Goal: Navigation & Orientation: Find specific page/section

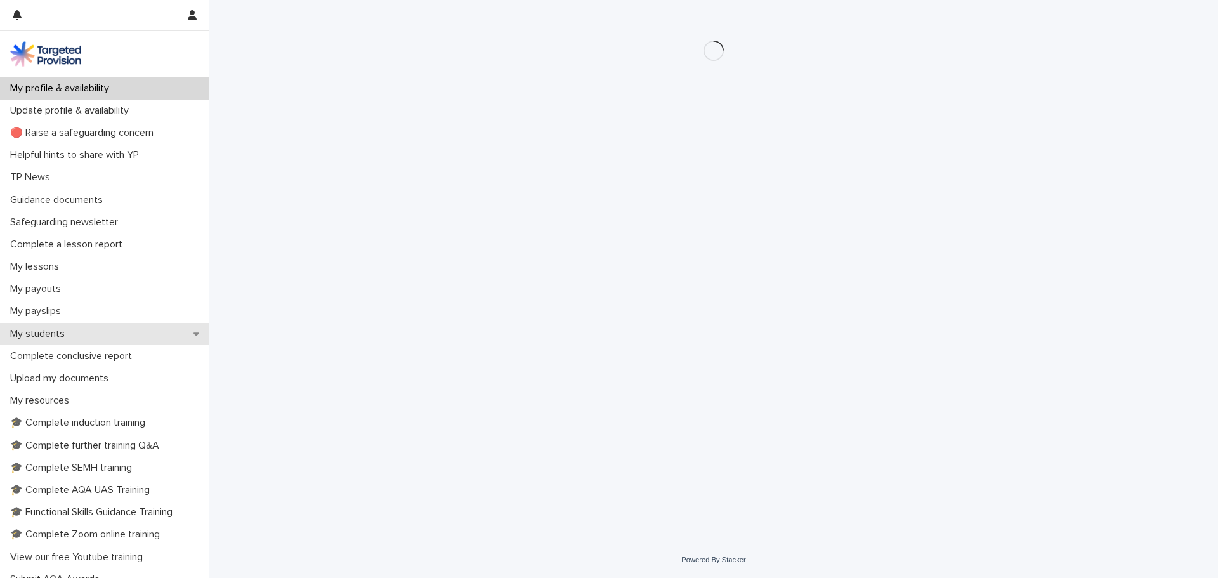
click at [58, 335] on p "My students" at bounding box center [40, 334] width 70 height 12
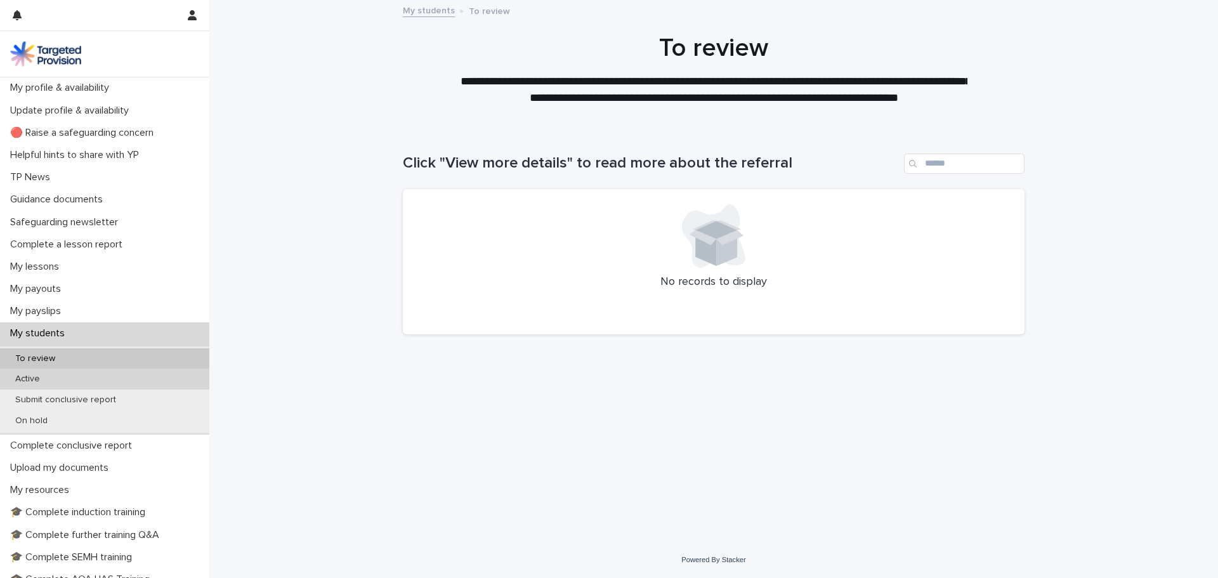
click at [43, 374] on p "Active" at bounding box center [27, 379] width 45 height 11
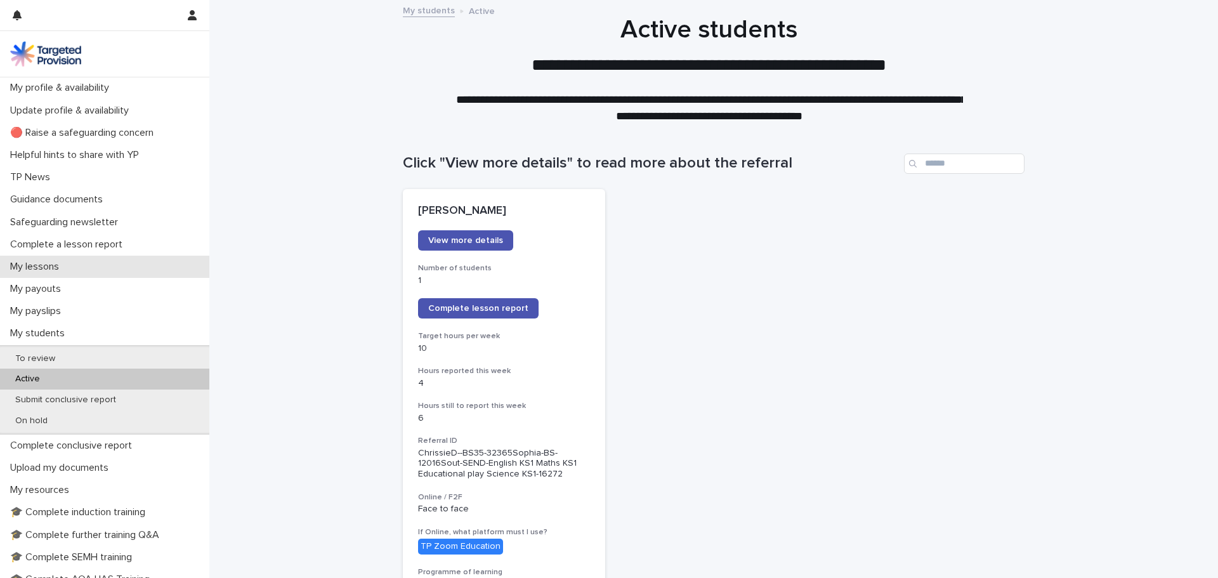
click at [84, 261] on div "My lessons" at bounding box center [104, 267] width 209 height 22
